Goal: Information Seeking & Learning: Stay updated

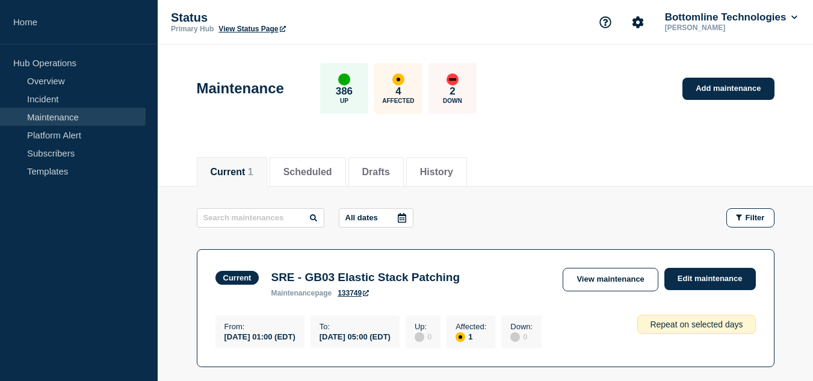
click at [97, 118] on link "Maintenance" at bounding box center [73, 117] width 146 height 18
click at [92, 134] on link "Platform Alert" at bounding box center [73, 135] width 146 height 18
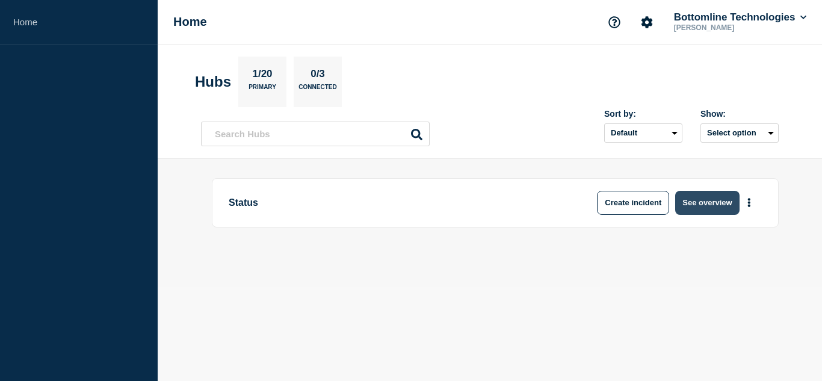
click at [705, 200] on button "See overview" at bounding box center [707, 203] width 64 height 24
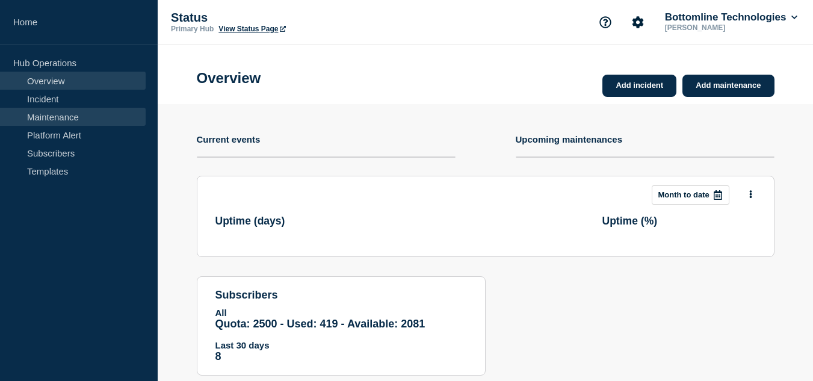
click at [91, 114] on link "Maintenance" at bounding box center [73, 117] width 146 height 18
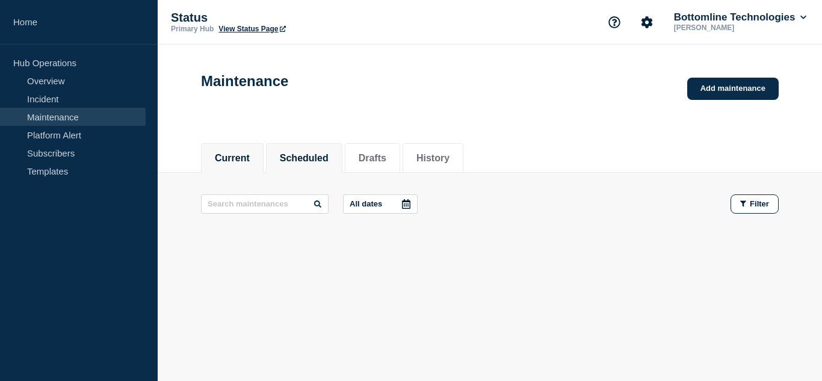
click at [317, 159] on button "Scheduled" at bounding box center [304, 158] width 49 height 11
